Goal: Information Seeking & Learning: Learn about a topic

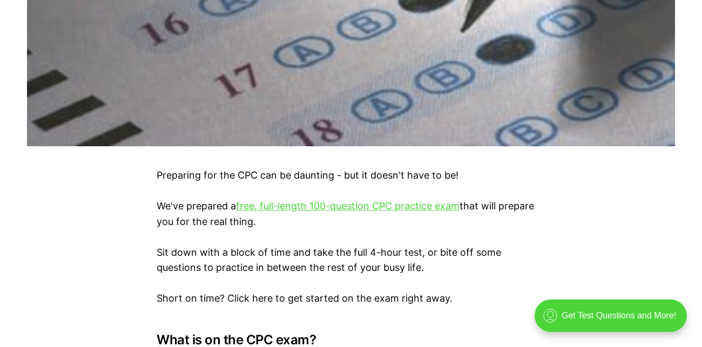
scroll to position [551, 0]
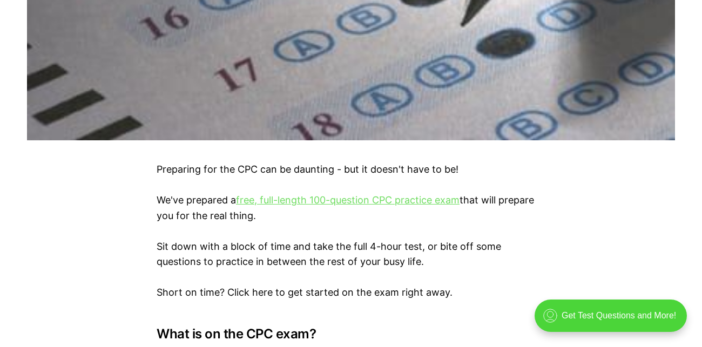
click at [435, 202] on link "free, full-length 100-question CPC practice exam" at bounding box center [348, 200] width 224 height 11
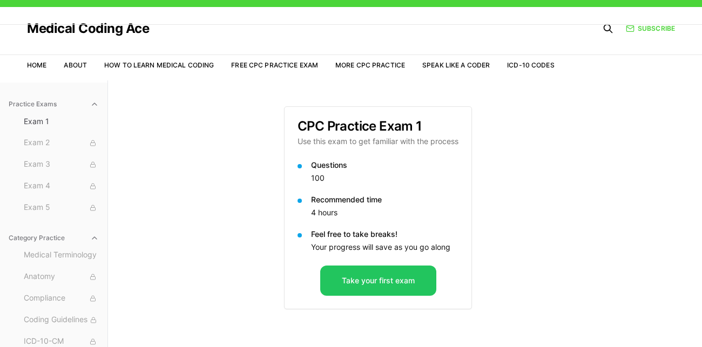
scroll to position [36, 0]
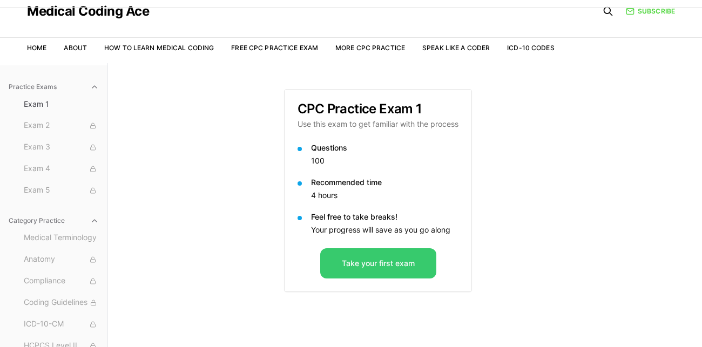
click at [355, 260] on button "Take your first exam" at bounding box center [378, 264] width 116 height 30
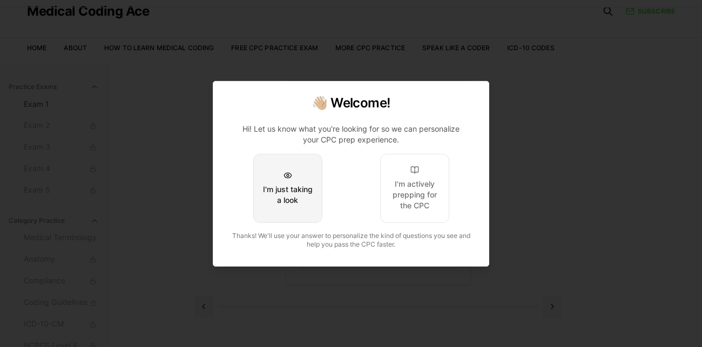
click at [287, 200] on div "I'm just taking a look" at bounding box center [288, 195] width 51 height 22
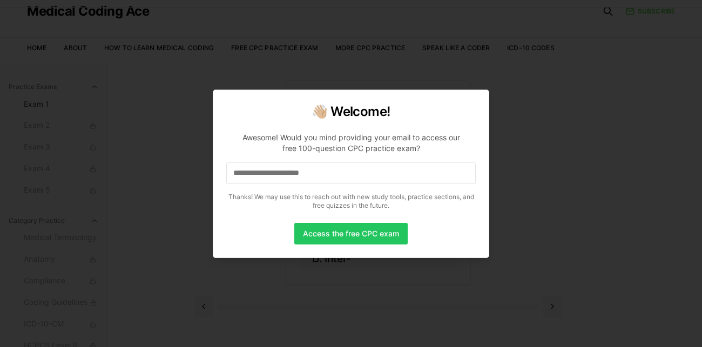
click at [332, 180] on input at bounding box center [351, 174] width 250 height 22
click at [338, 233] on button "Access the free CPC exam" at bounding box center [350, 234] width 113 height 22
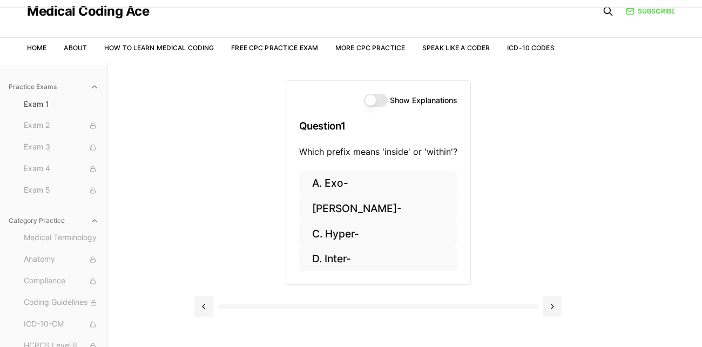
click at [372, 98] on button "Show Explanations" at bounding box center [376, 100] width 24 height 13
click at [339, 256] on button "D. Inter-" at bounding box center [378, 259] width 158 height 25
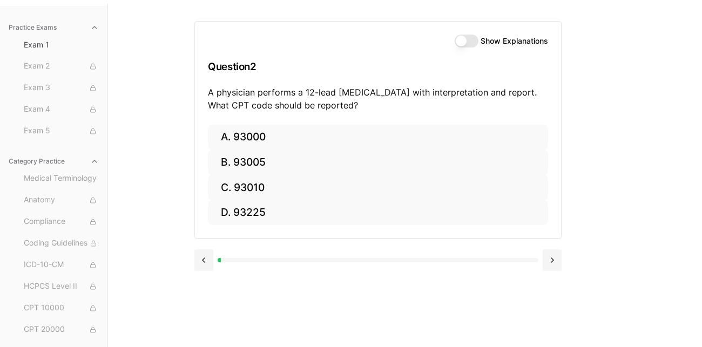
scroll to position [99, 0]
